Goal: Task Accomplishment & Management: Use online tool/utility

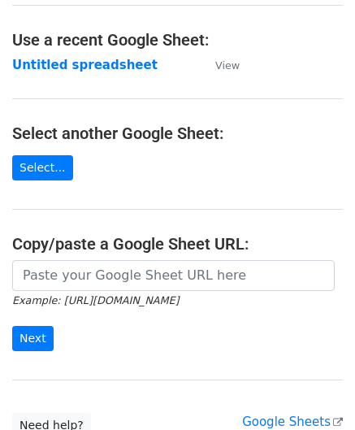
scroll to position [81, 0]
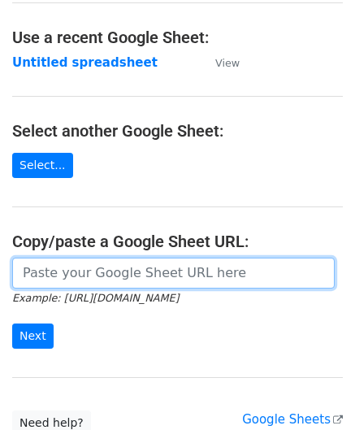
click at [82, 278] on input "url" at bounding box center [173, 273] width 323 height 31
paste input "[URL][DOMAIN_NAME]"
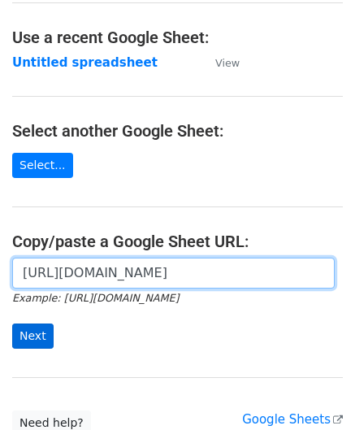
type input "[URL][DOMAIN_NAME]"
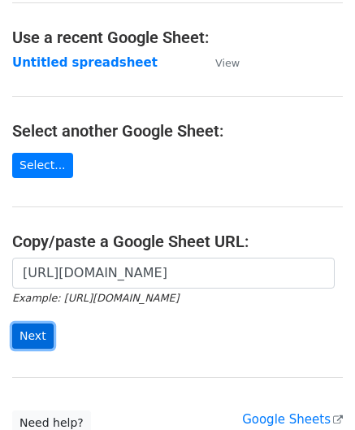
click at [34, 336] on input "Next" at bounding box center [32, 336] width 41 height 25
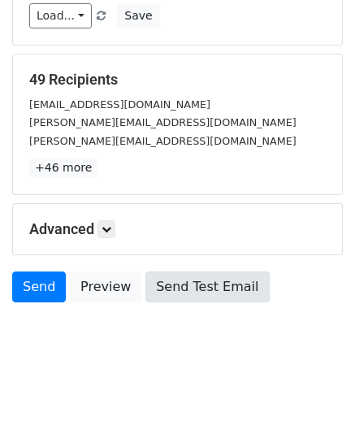
scroll to position [198, 0]
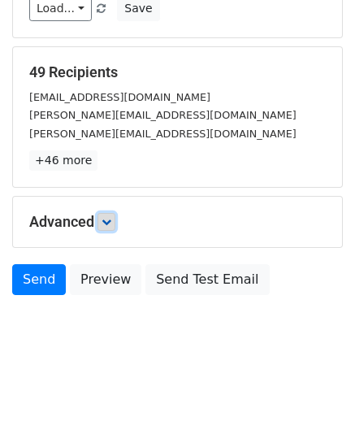
click at [109, 217] on icon at bounding box center [107, 222] width 10 height 10
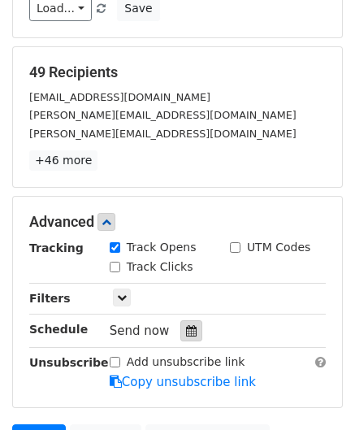
click at [189, 329] on div at bounding box center [191, 330] width 22 height 21
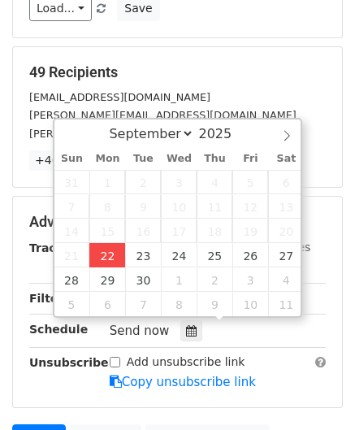
type input "2025-09-22 12:00"
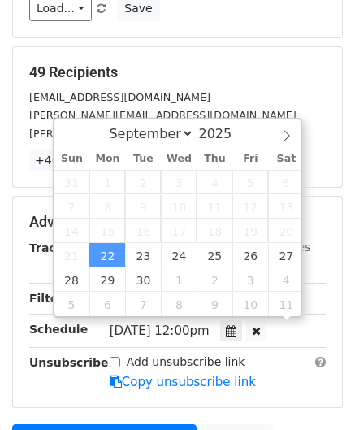
scroll to position [0, 0]
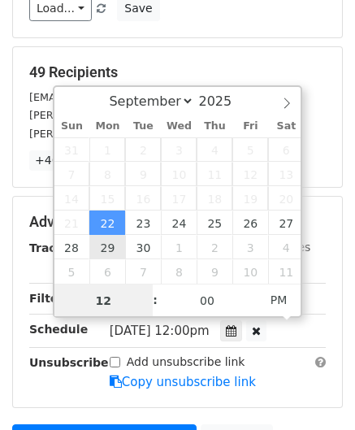
paste input "Hour"
type input "2"
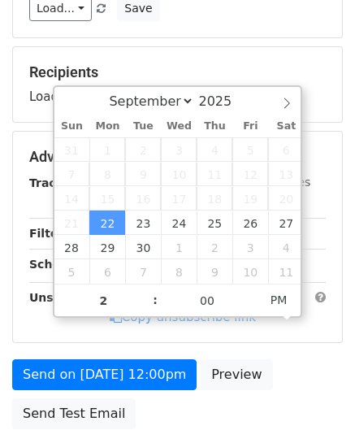
type input "2025-09-22 14:00"
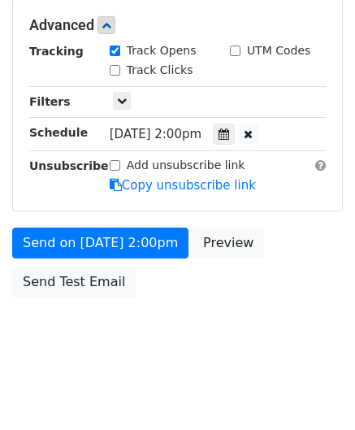
scroll to position [395, 0]
